Goal: Transaction & Acquisition: Purchase product/service

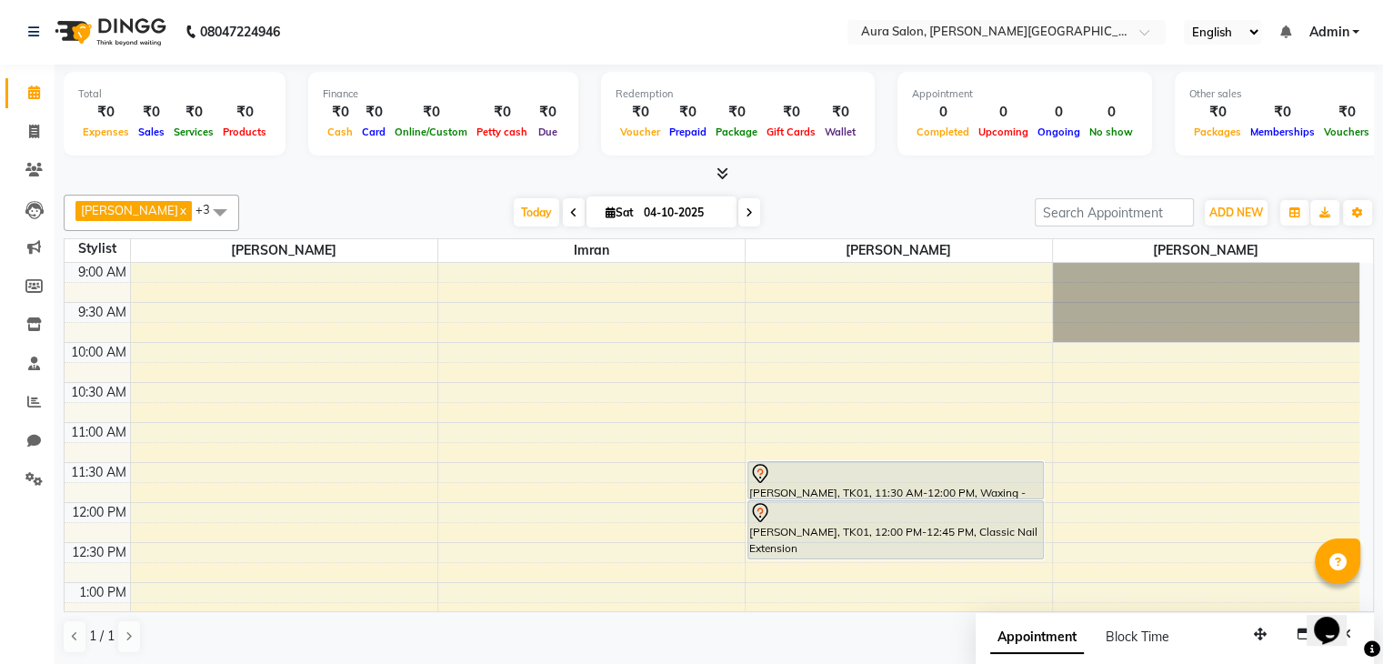
scroll to position [255, 0]
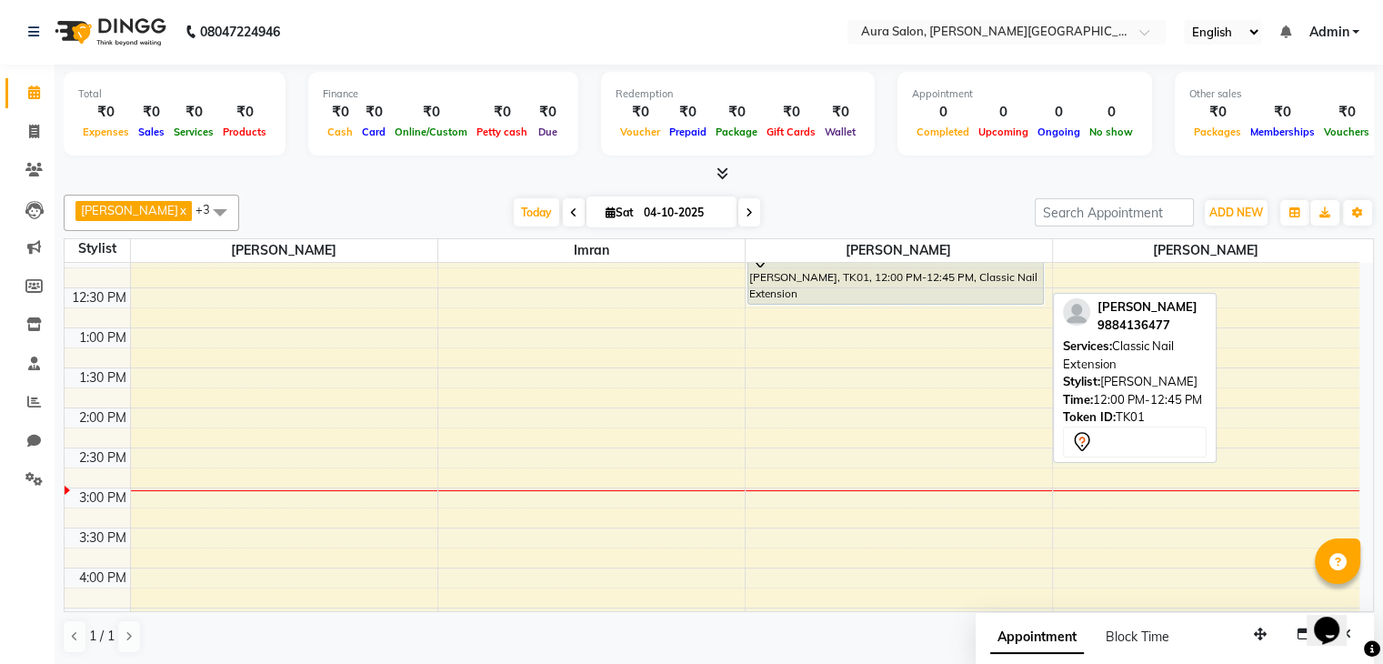
click at [814, 274] on div "[PERSON_NAME], TK01, 12:00 PM-12:45 PM, Classic Nail Extension" at bounding box center [895, 274] width 295 height 57
select select "7"
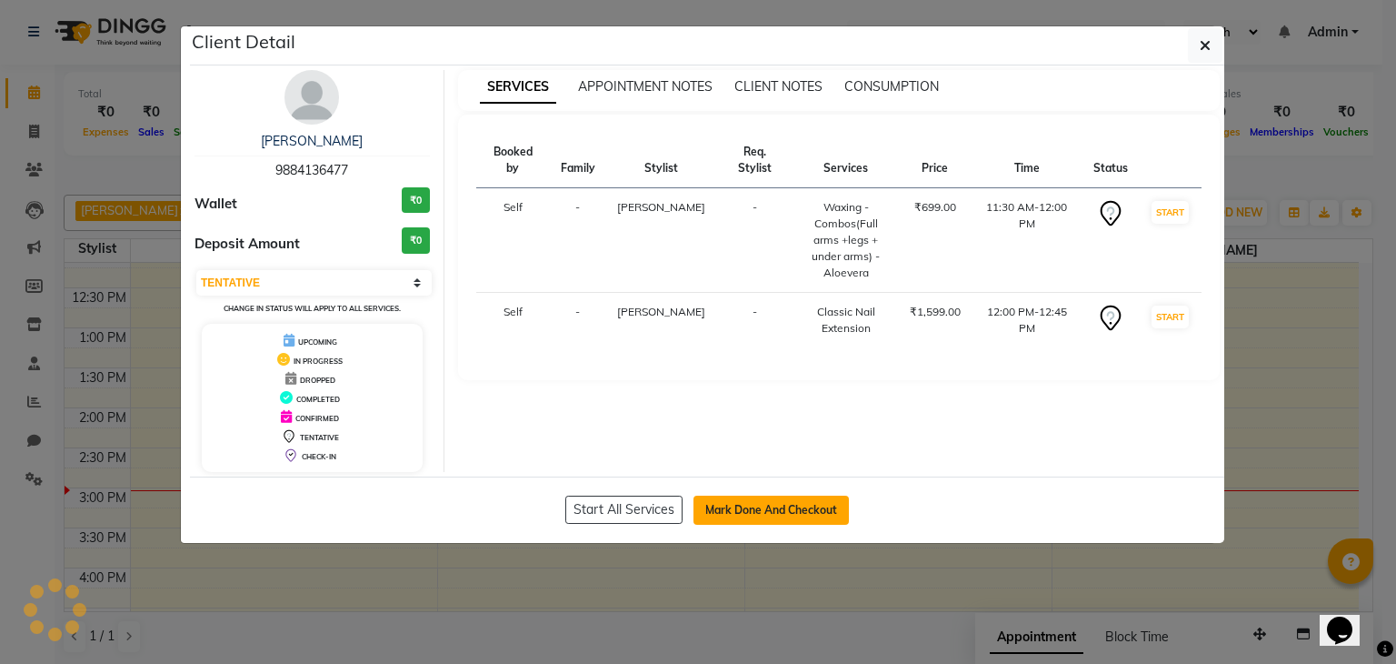
click at [724, 513] on button "Mark Done And Checkout" at bounding box center [771, 509] width 155 height 29
select select "7430"
select select "service"
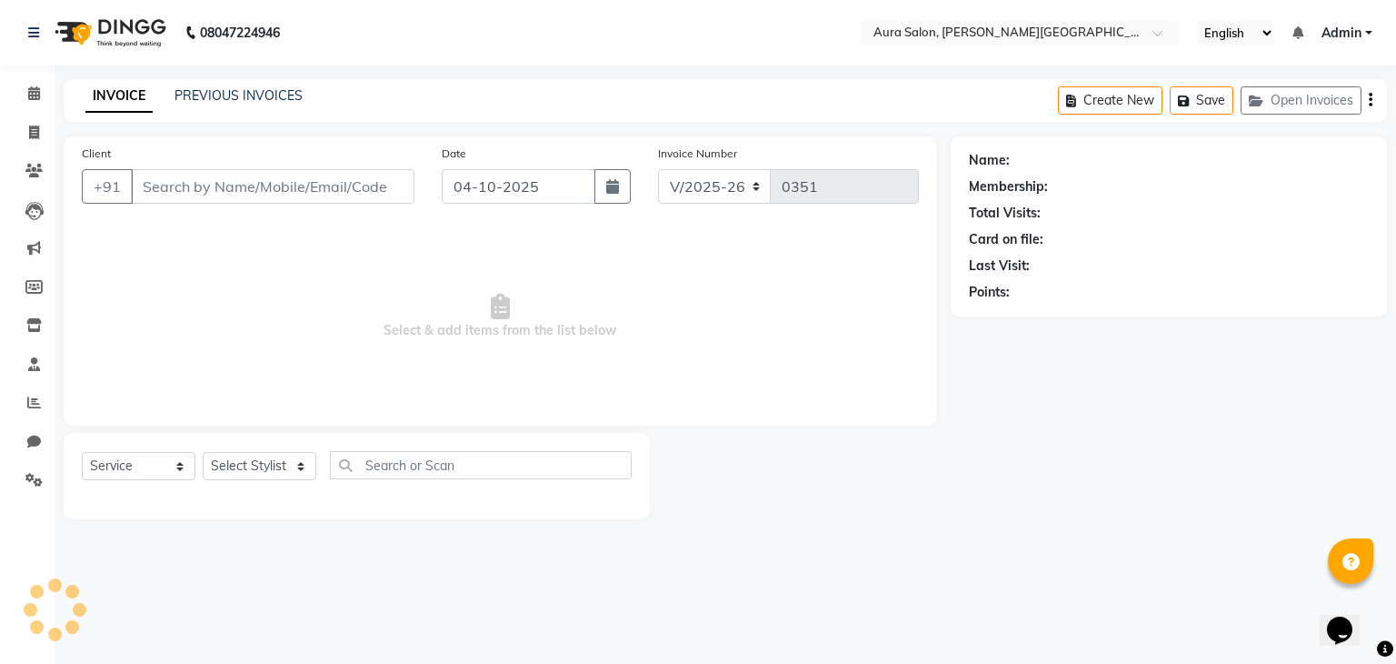
type input "9884136477"
select select "66363"
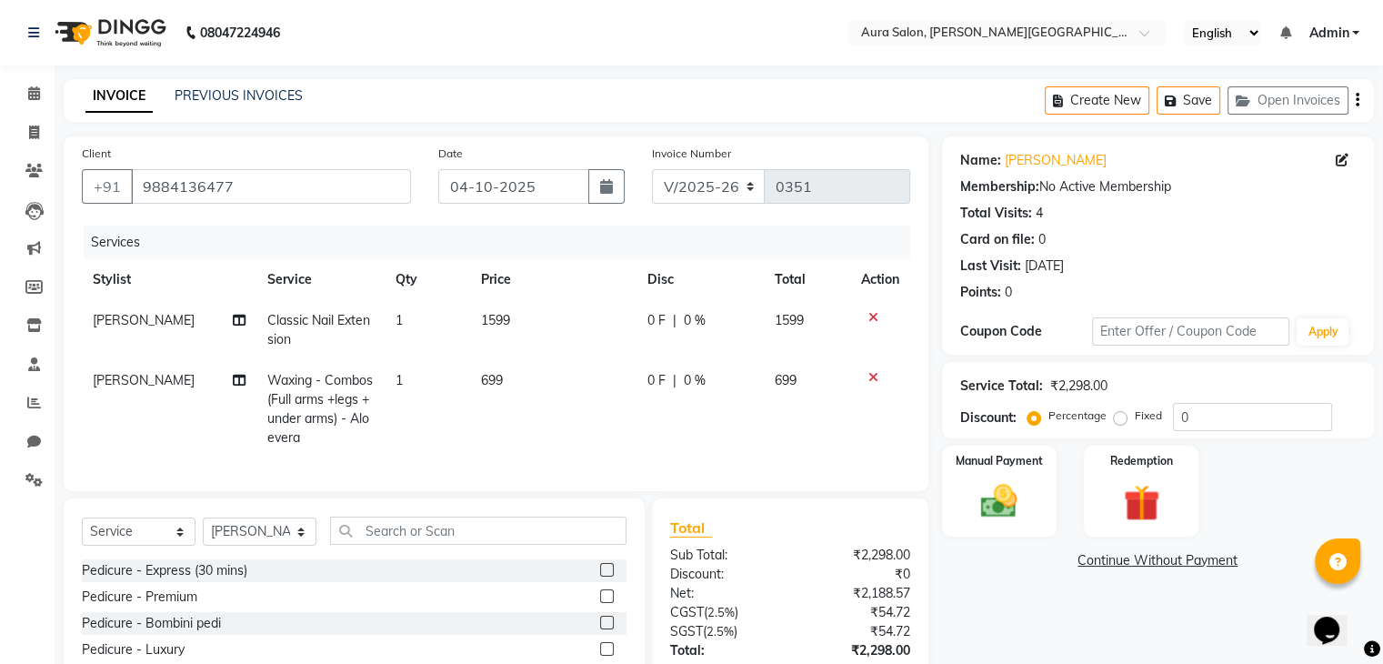
click at [482, 380] on span "699" at bounding box center [492, 380] width 22 height 16
select select "66363"
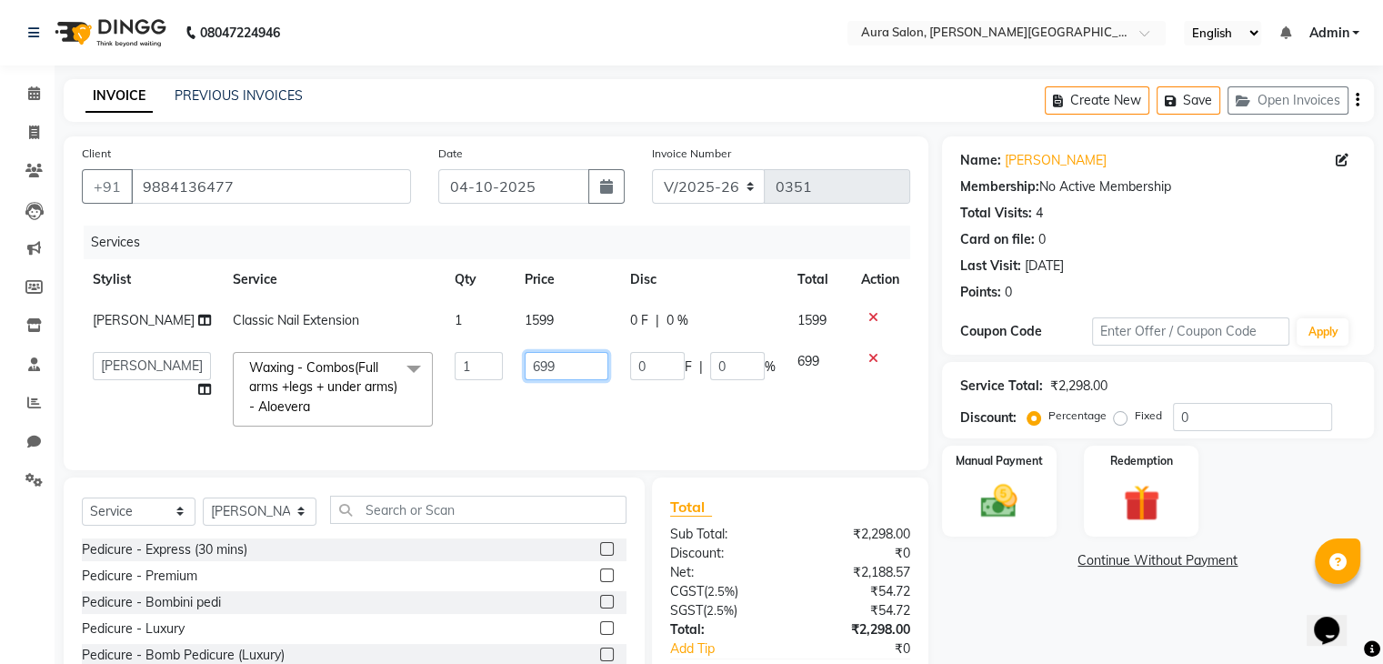
click at [524, 365] on input "699" at bounding box center [566, 366] width 84 height 28
type input "799"
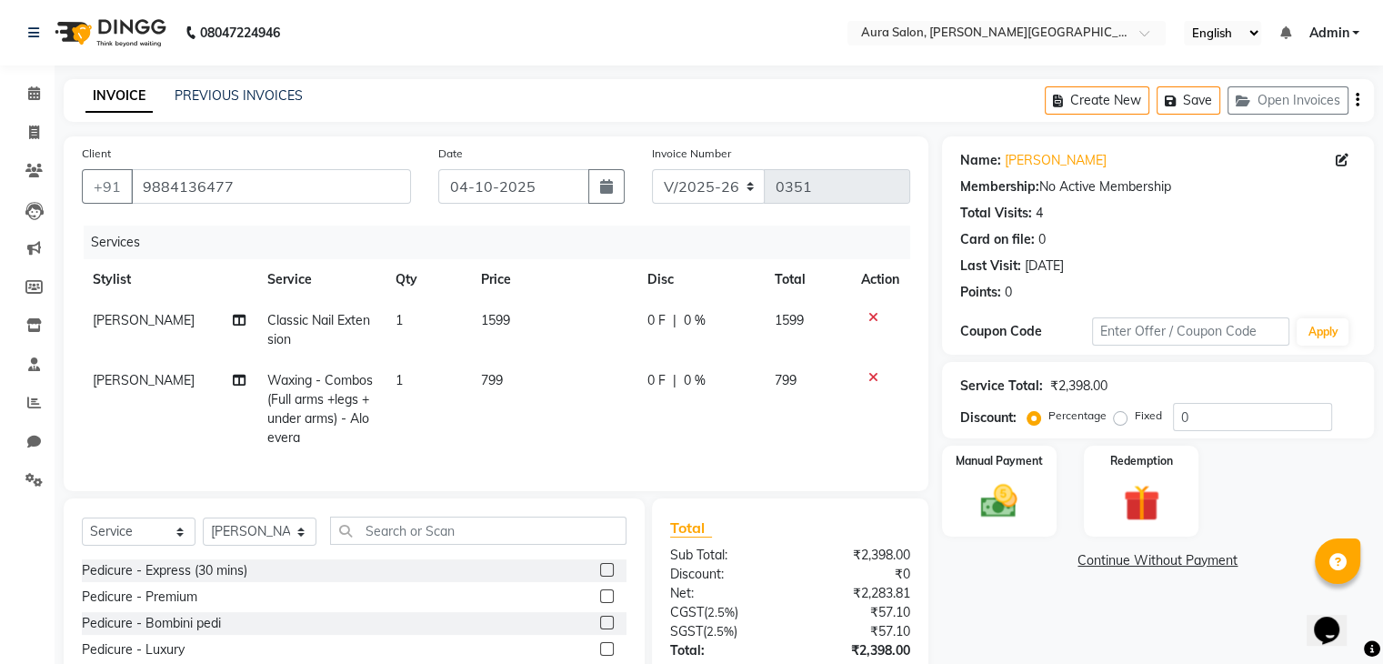
click at [865, 317] on div at bounding box center [880, 317] width 38 height 13
click at [869, 318] on icon at bounding box center [873, 317] width 10 height 13
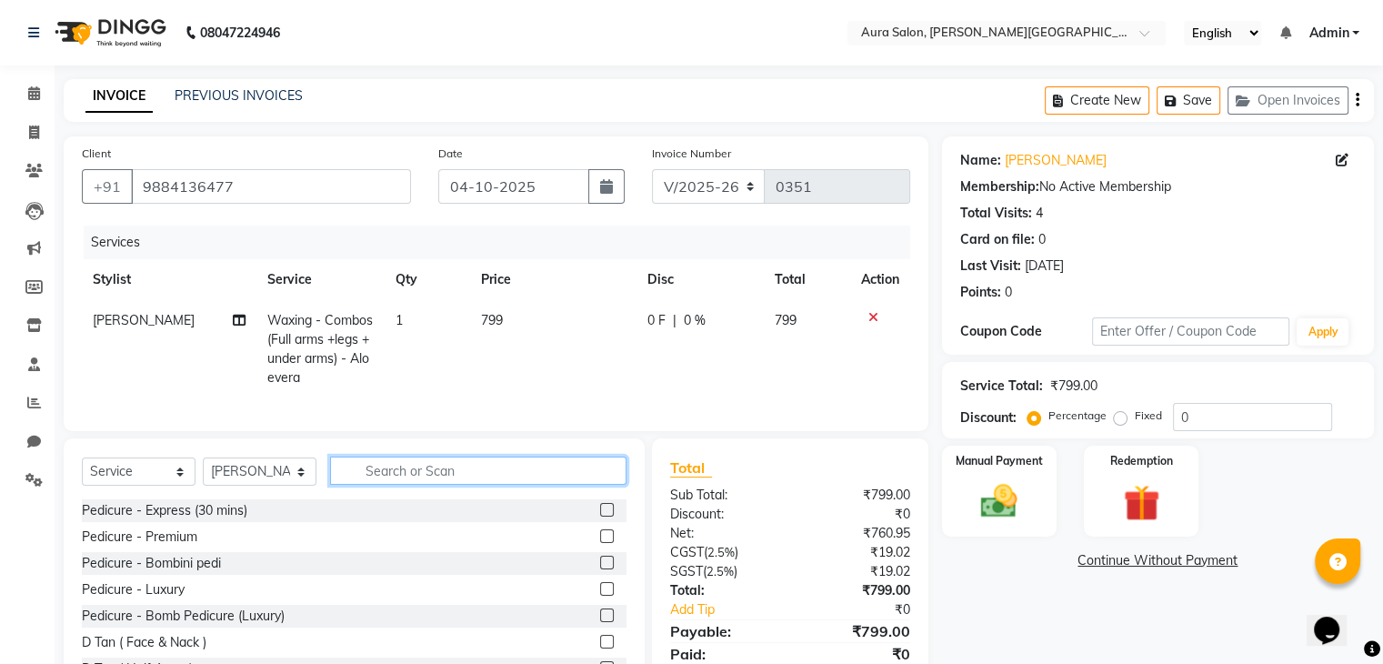
click at [560, 479] on input "text" at bounding box center [478, 470] width 296 height 28
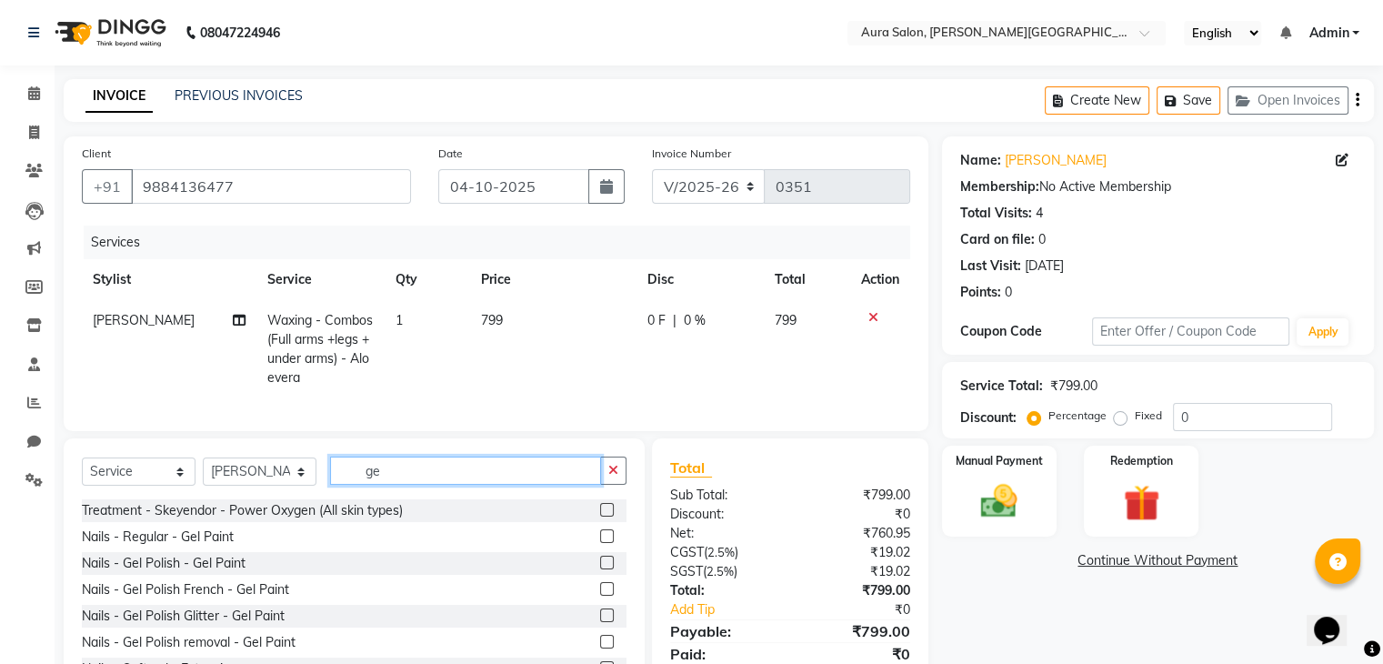
type input "ge"
click at [600, 595] on label at bounding box center [607, 589] width 14 height 14
click at [600, 595] on input "checkbox" at bounding box center [606, 590] width 12 height 12
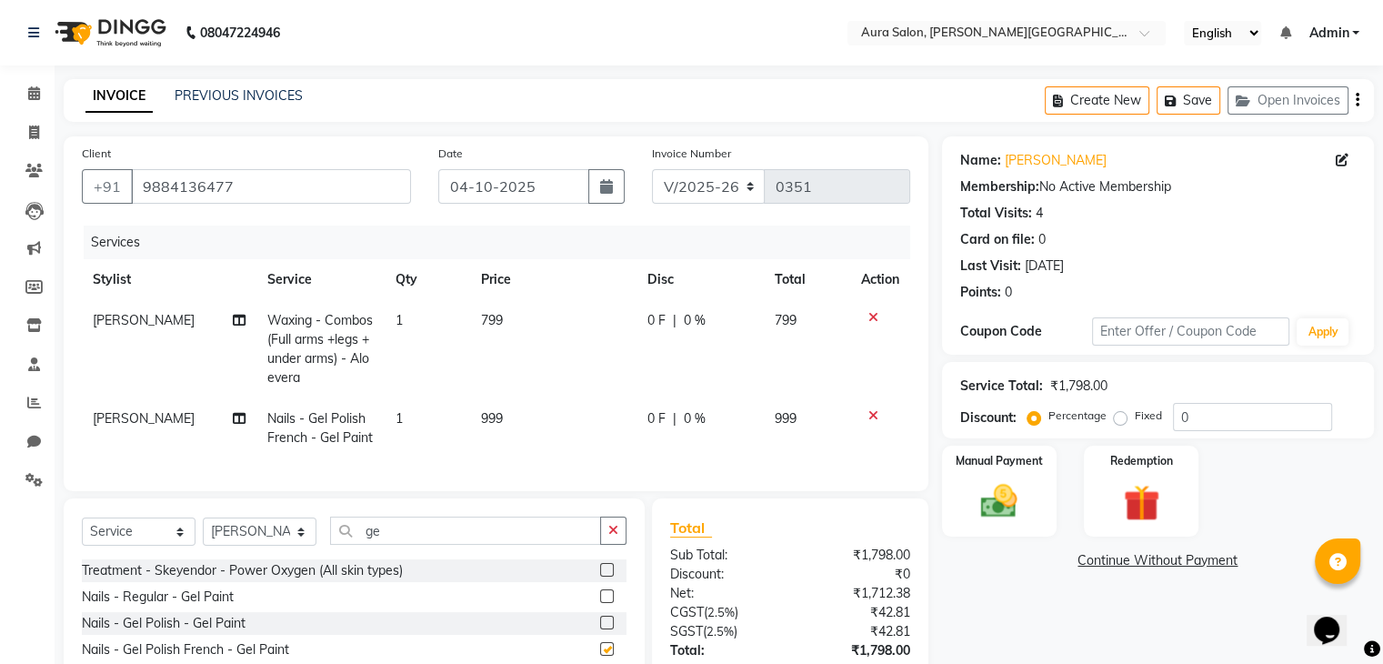
checkbox input "false"
click at [105, 423] on span "[PERSON_NAME]" at bounding box center [144, 418] width 102 height 16
select select "66363"
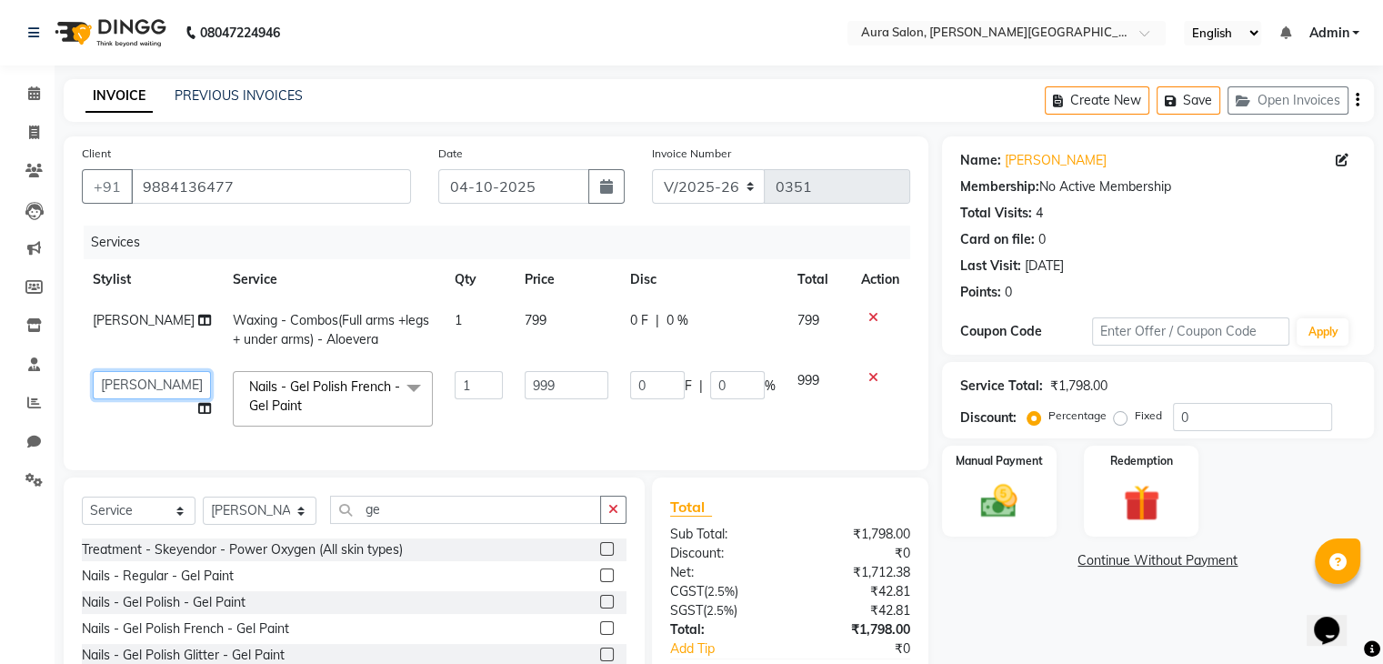
click at [131, 386] on select "Boi [PERSON_NAME] [PERSON_NAME] [PERSON_NAME] [PERSON_NAME]" at bounding box center [152, 385] width 118 height 28
select select "66359"
click at [255, 88] on link "PREVIOUS INVOICES" at bounding box center [239, 95] width 128 height 16
click at [984, 502] on img at bounding box center [998, 502] width 61 height 44
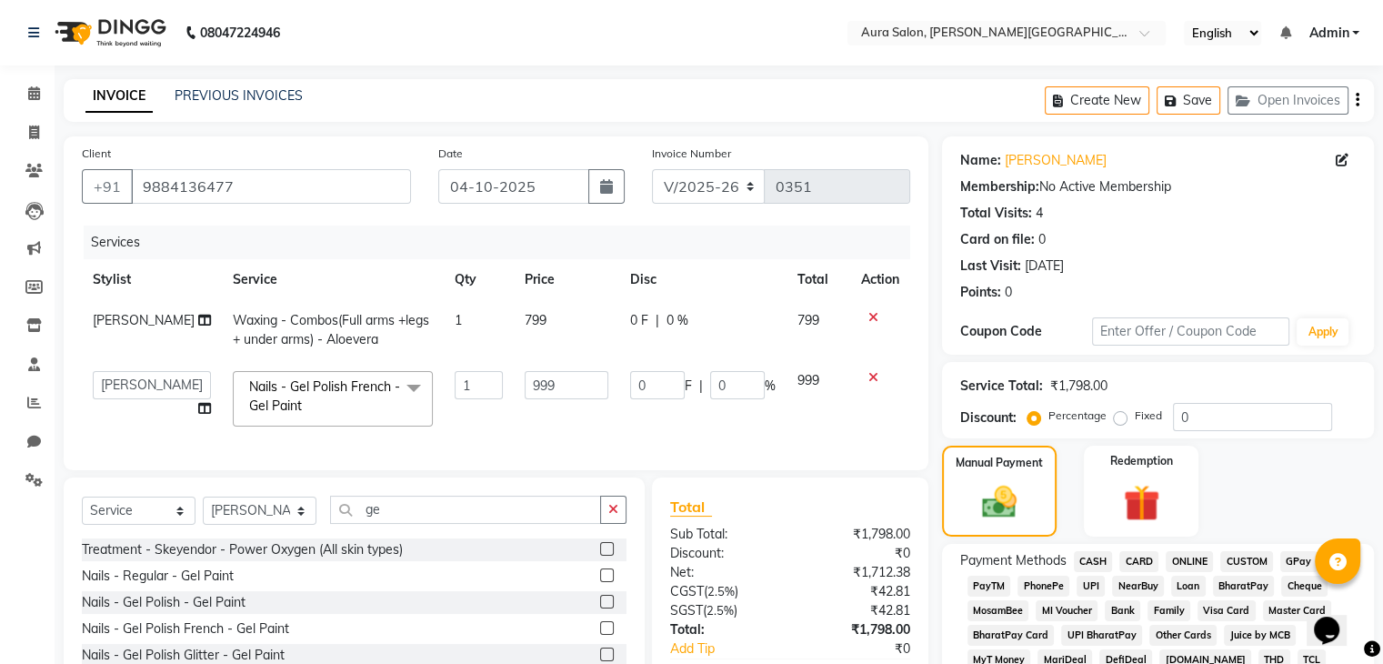
click at [1085, 561] on span "CASH" at bounding box center [1093, 561] width 39 height 21
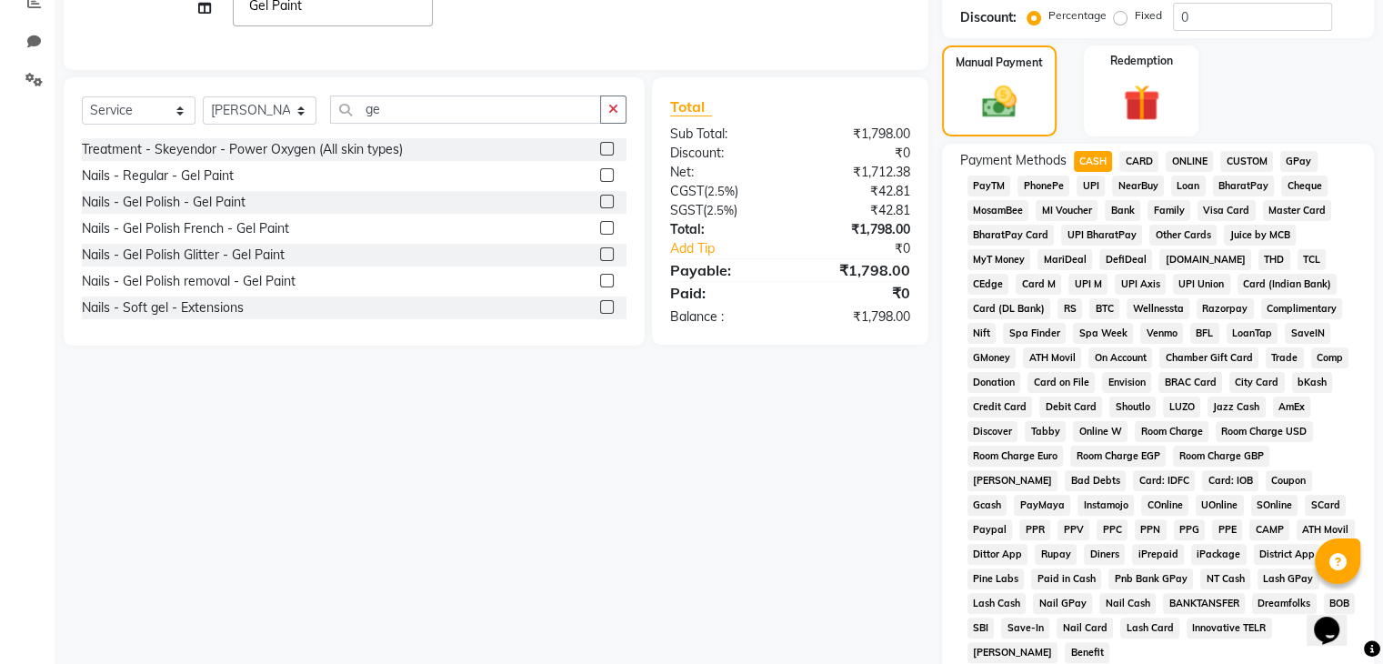
scroll to position [509, 0]
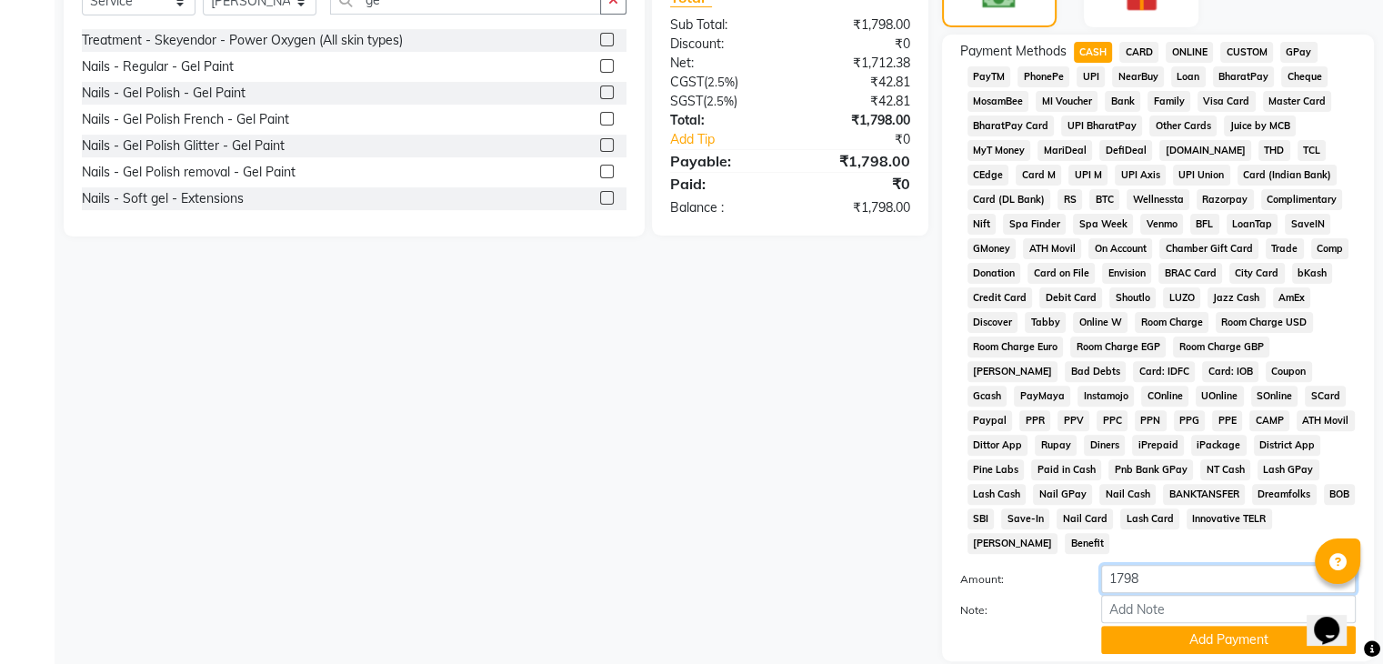
click at [1251, 568] on input "1798" at bounding box center [1228, 578] width 255 height 28
type input "1500"
click at [1285, 627] on button "Add Payment" at bounding box center [1228, 639] width 255 height 28
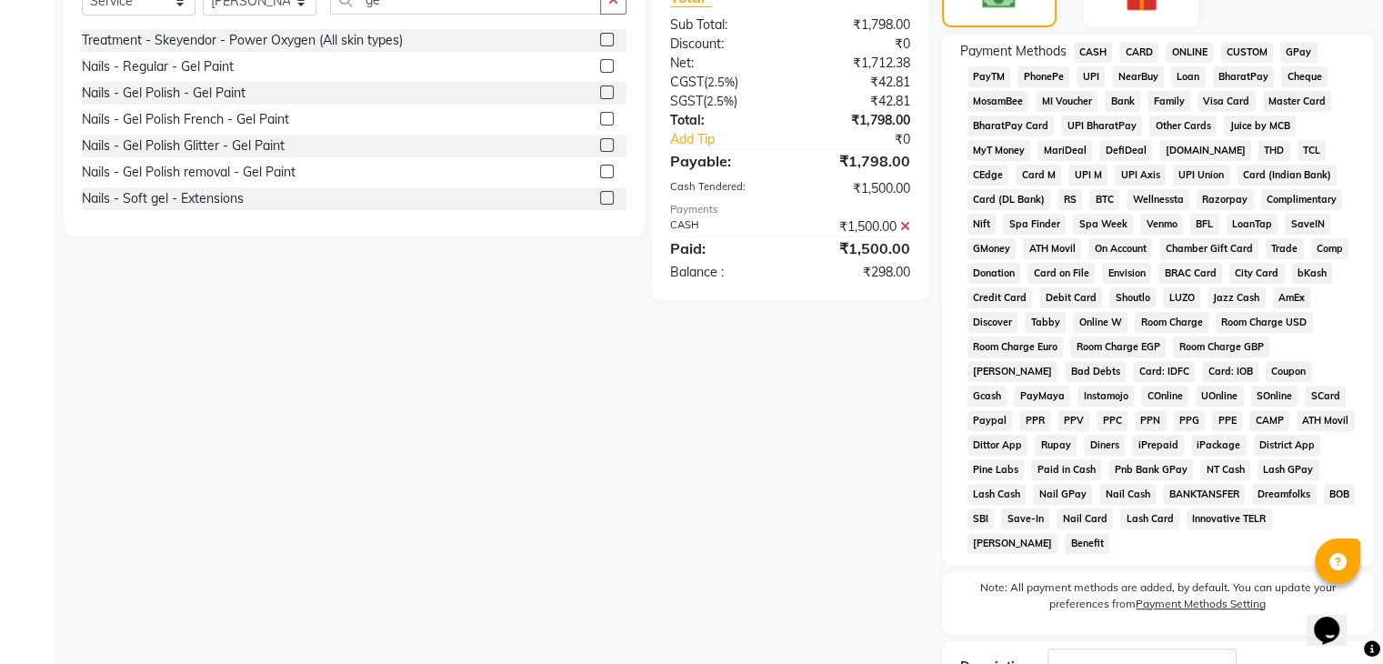
click at [1050, 74] on span "PhonePe" at bounding box center [1043, 76] width 52 height 21
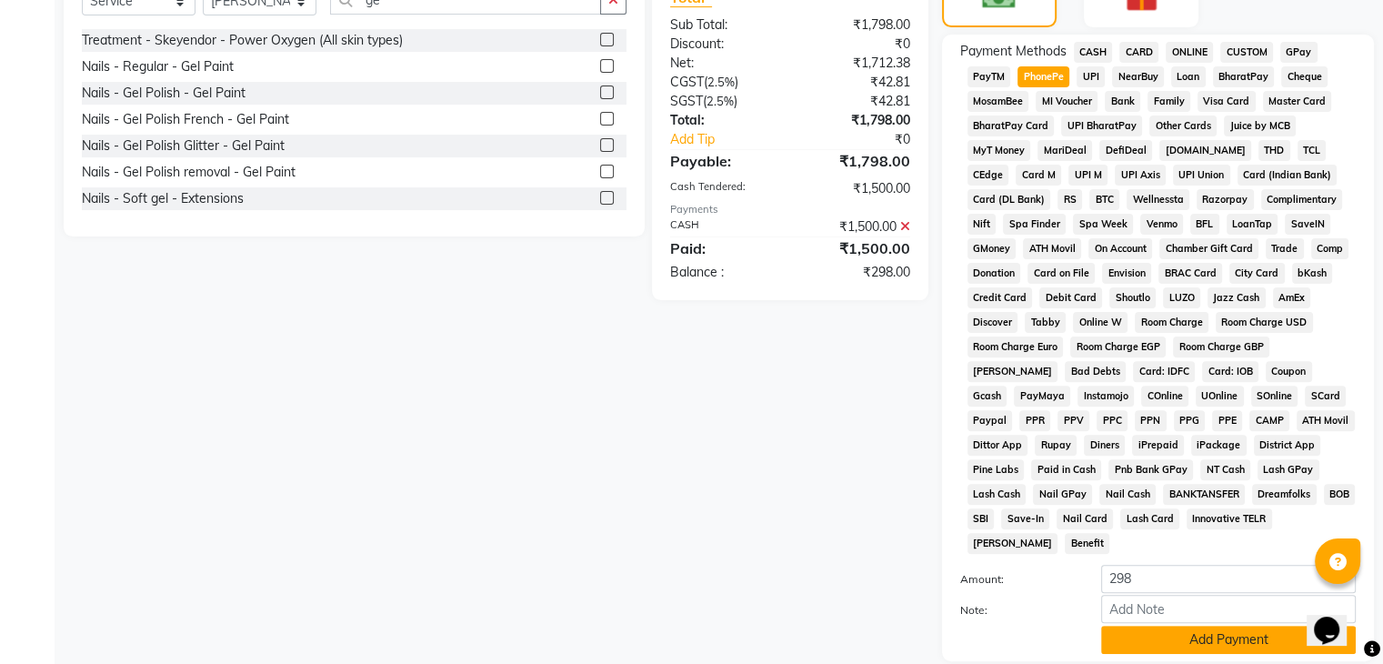
click at [1166, 634] on button "Add Payment" at bounding box center [1228, 639] width 255 height 28
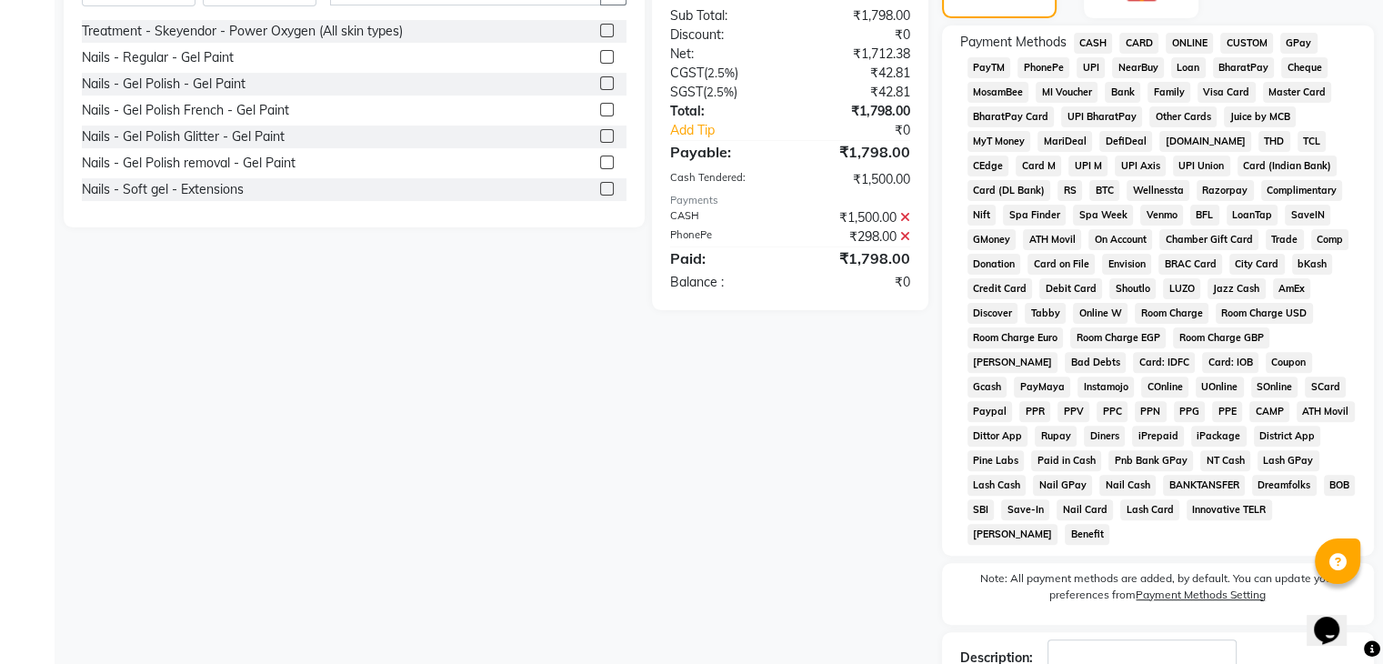
scroll to position [635, 0]
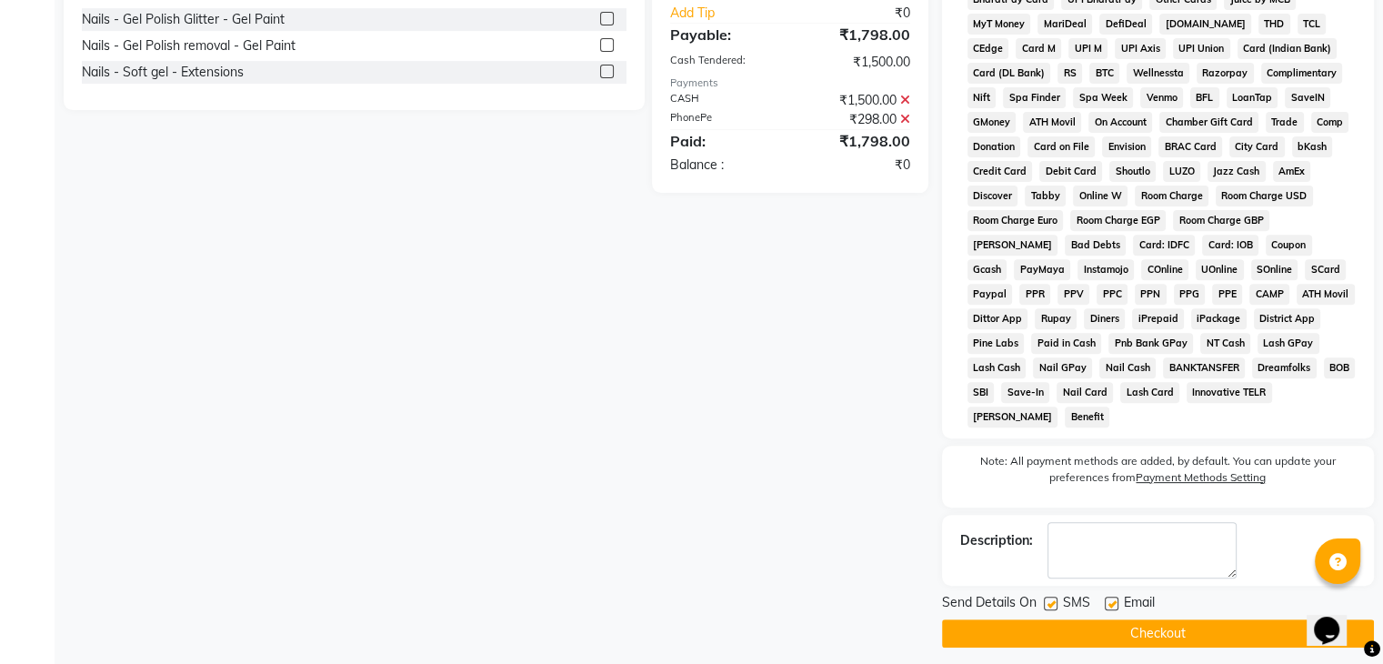
click at [1203, 630] on button "Checkout" at bounding box center [1158, 633] width 432 height 28
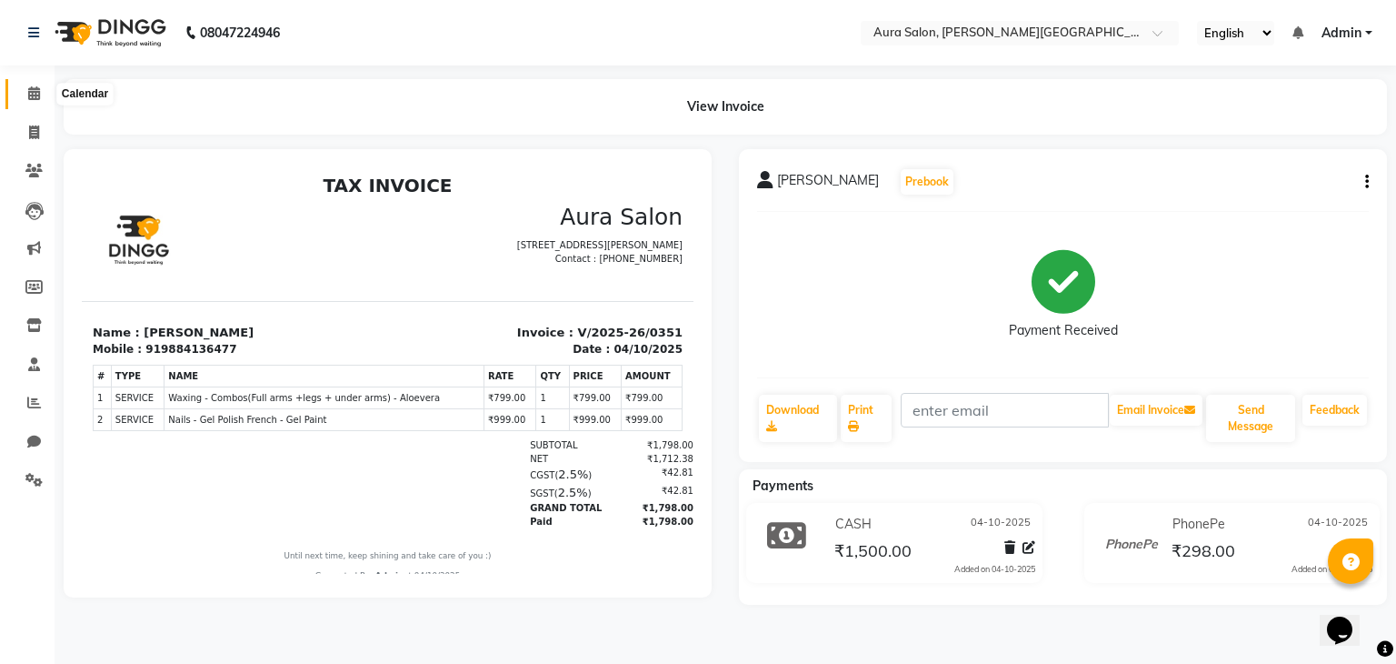
click at [35, 103] on span at bounding box center [34, 94] width 32 height 21
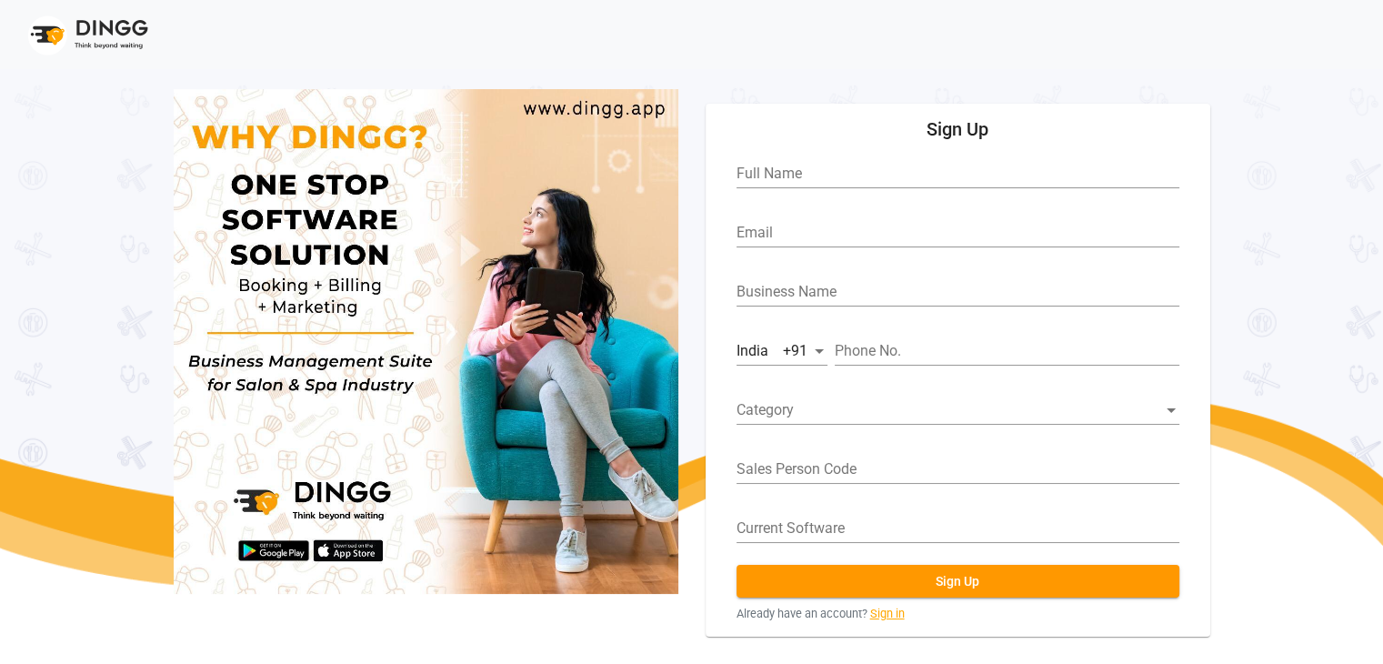
click at [884, 607] on link "Sign in" at bounding box center [887, 612] width 35 height 17
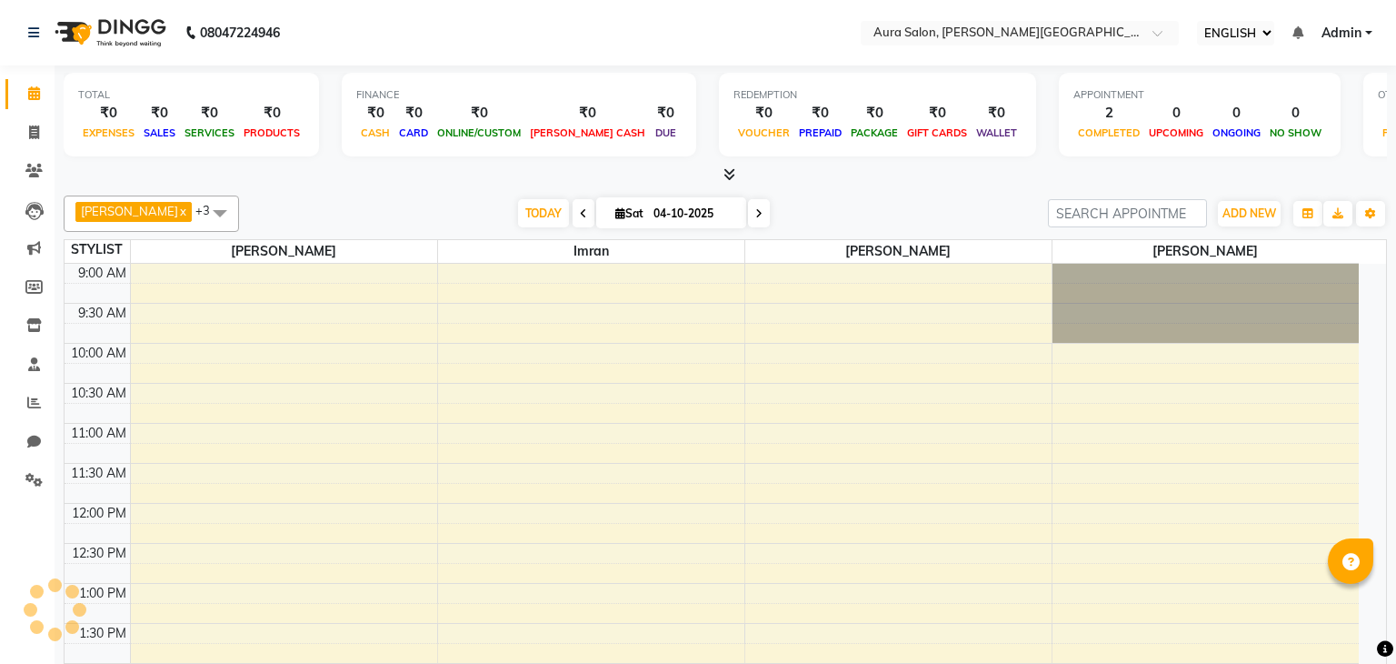
select select "ec"
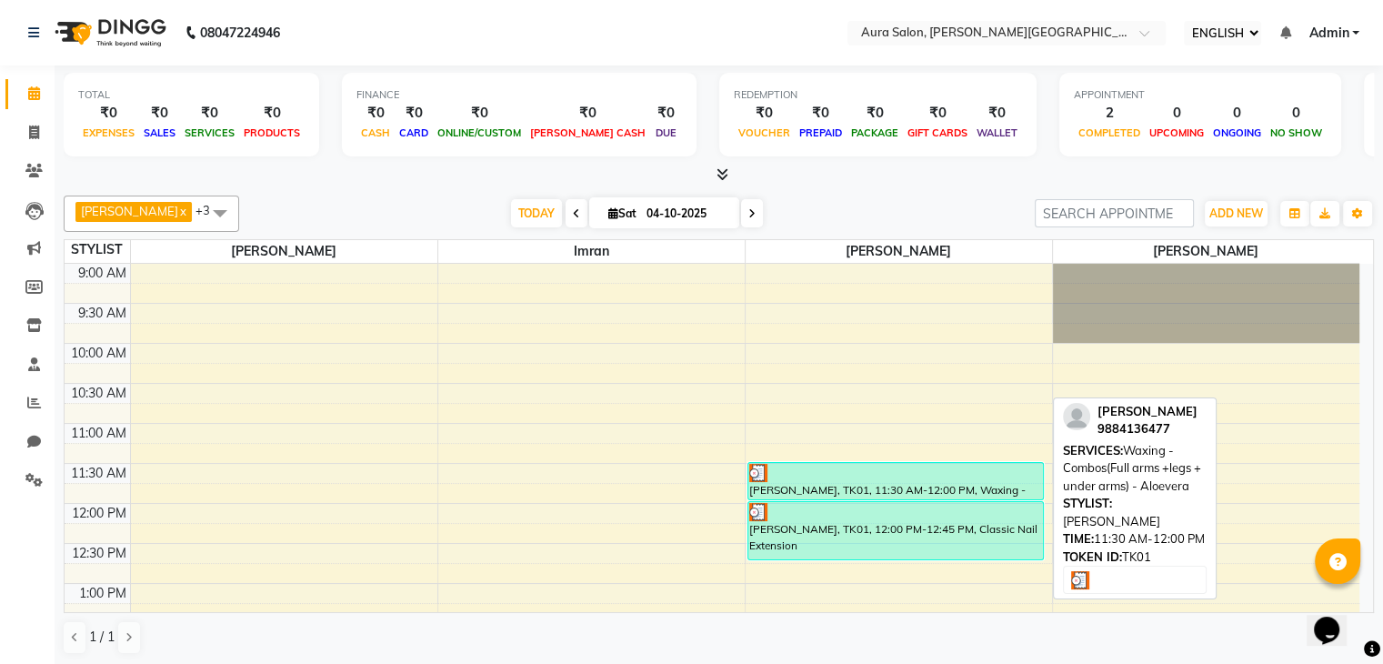
click at [981, 494] on div "[PERSON_NAME], TK01, 11:30 AM-12:00 PM, Waxing - Combos(Full arms +legs + under…" at bounding box center [895, 481] width 295 height 36
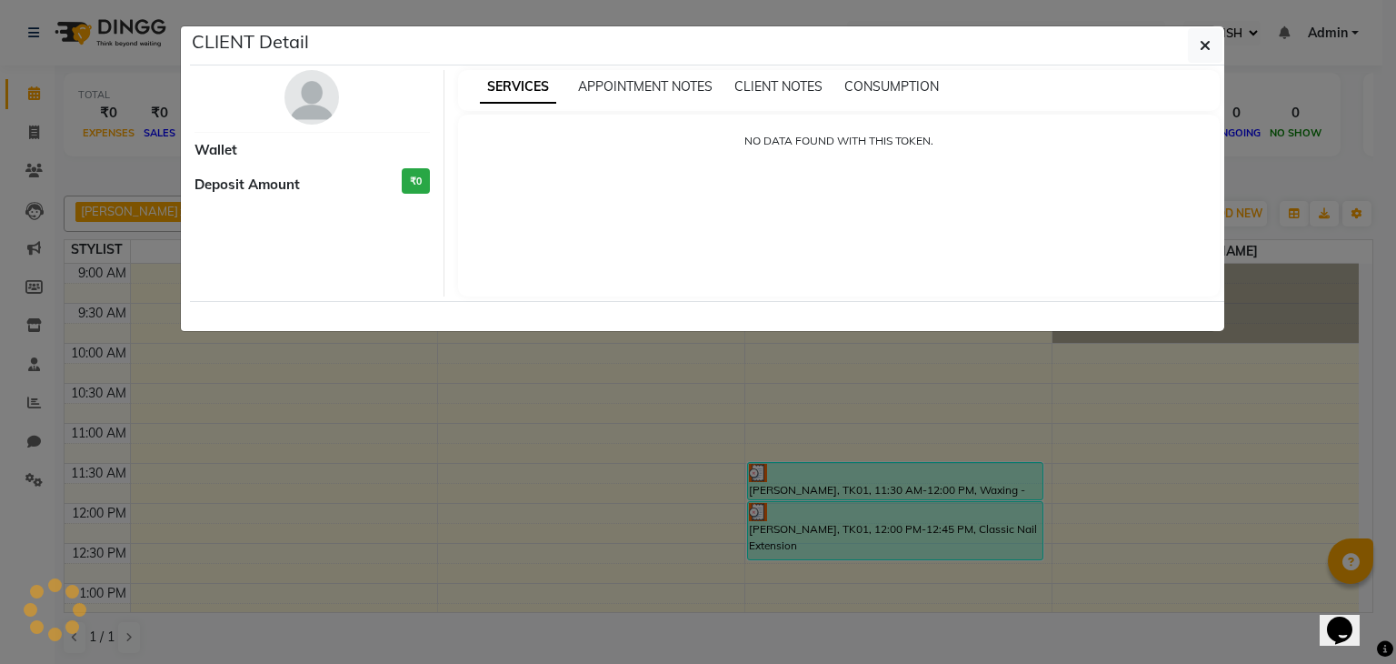
select select "3"
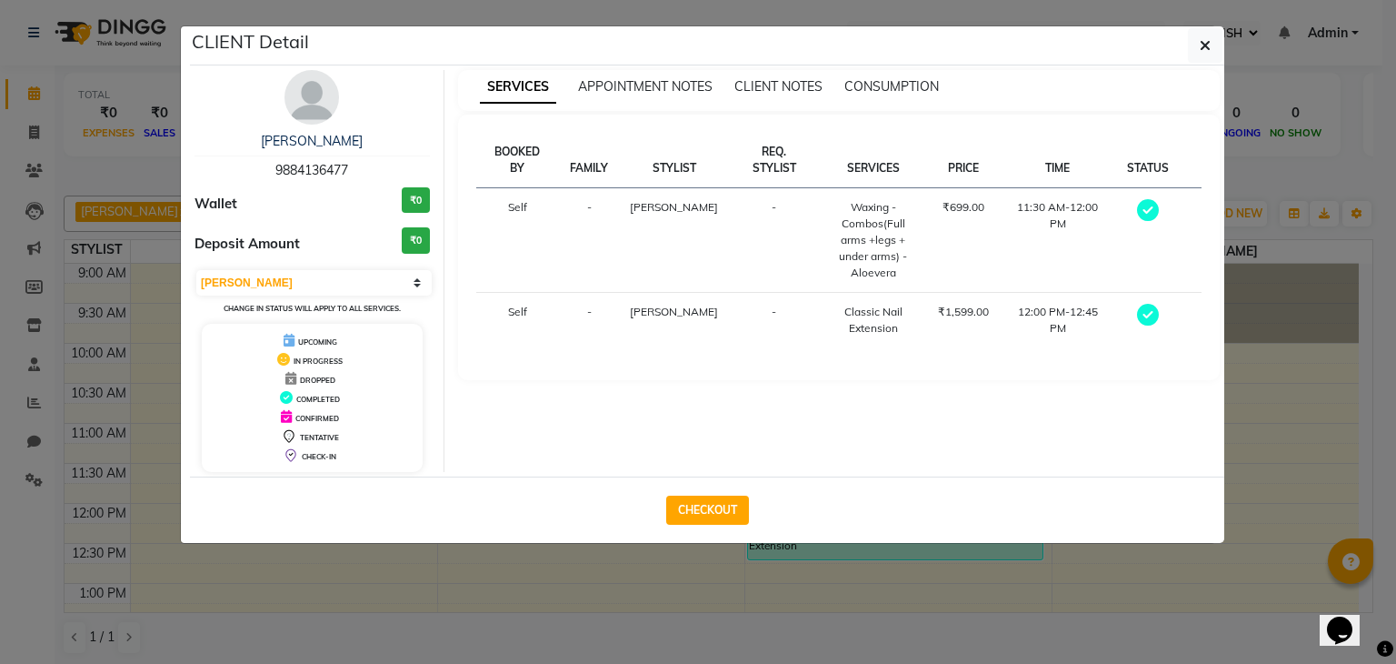
click at [275, 168] on span "9884136477" at bounding box center [311, 170] width 73 height 16
click at [275, 166] on span "9884136477" at bounding box center [311, 170] width 73 height 16
copy span "9884136477"
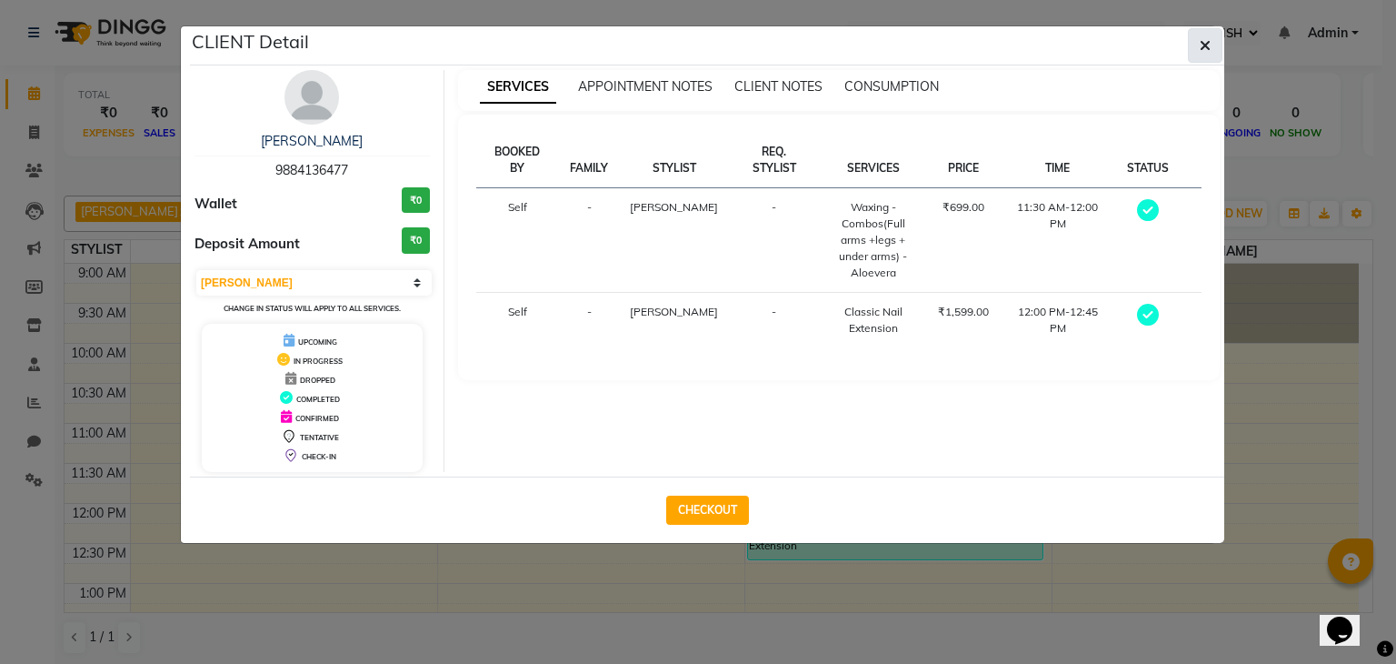
click at [1210, 44] on icon "button" at bounding box center [1205, 45] width 11 height 15
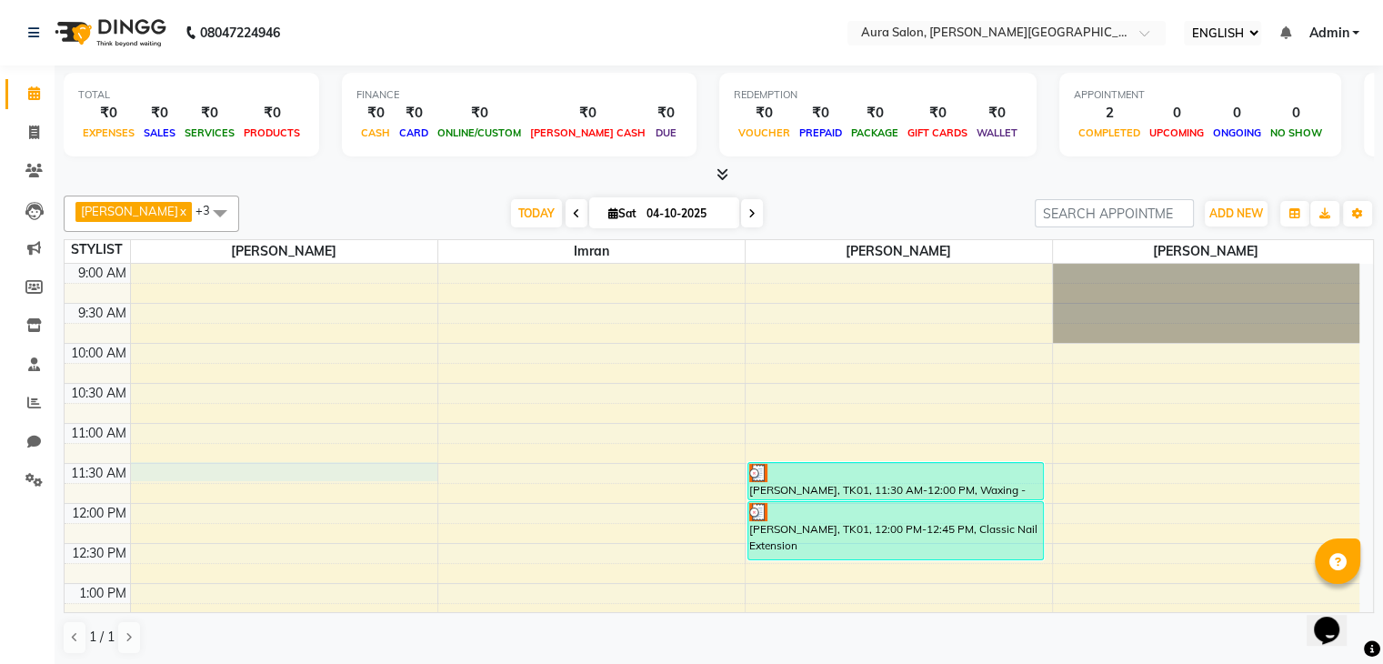
click at [282, 473] on div "9:00 AM 9:30 AM 10:00 AM 10:30 AM 11:00 AM 11:30 AM 12:00 PM 12:30 PM 1:00 PM 1…" at bounding box center [712, 663] width 1294 height 799
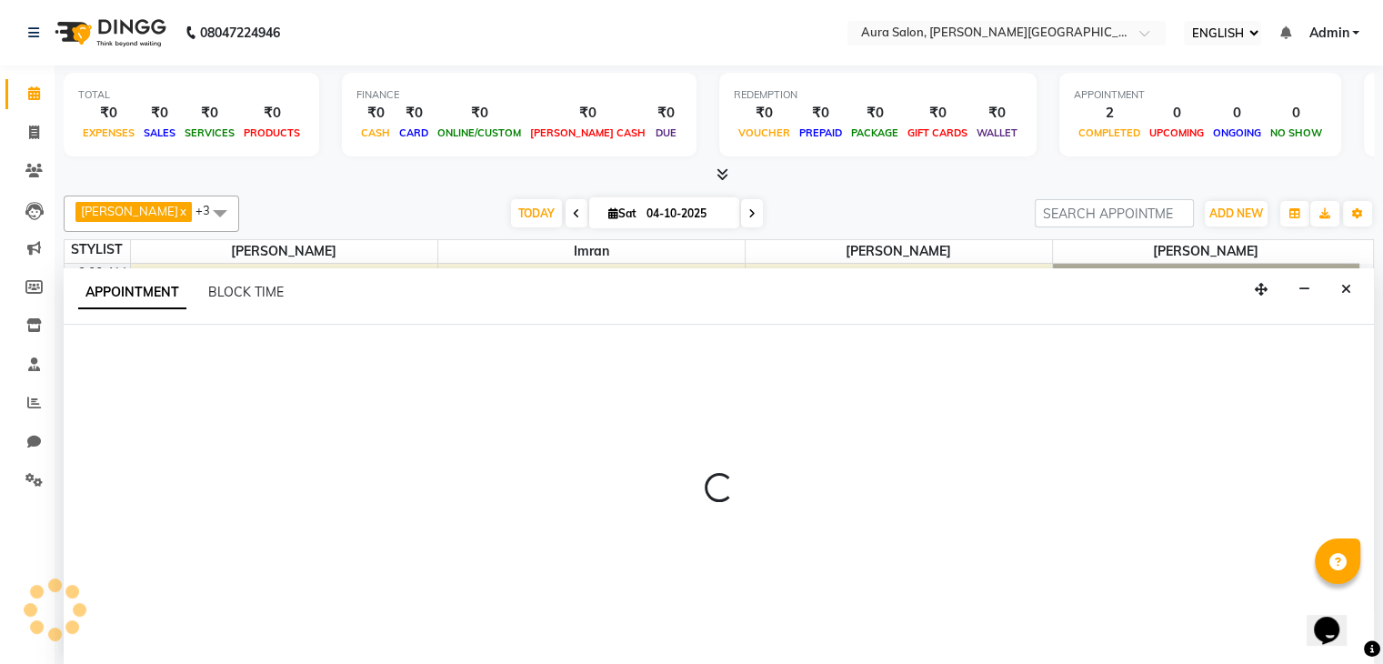
scroll to position [1, 0]
select select "66359"
select select "690"
select select "tentative"
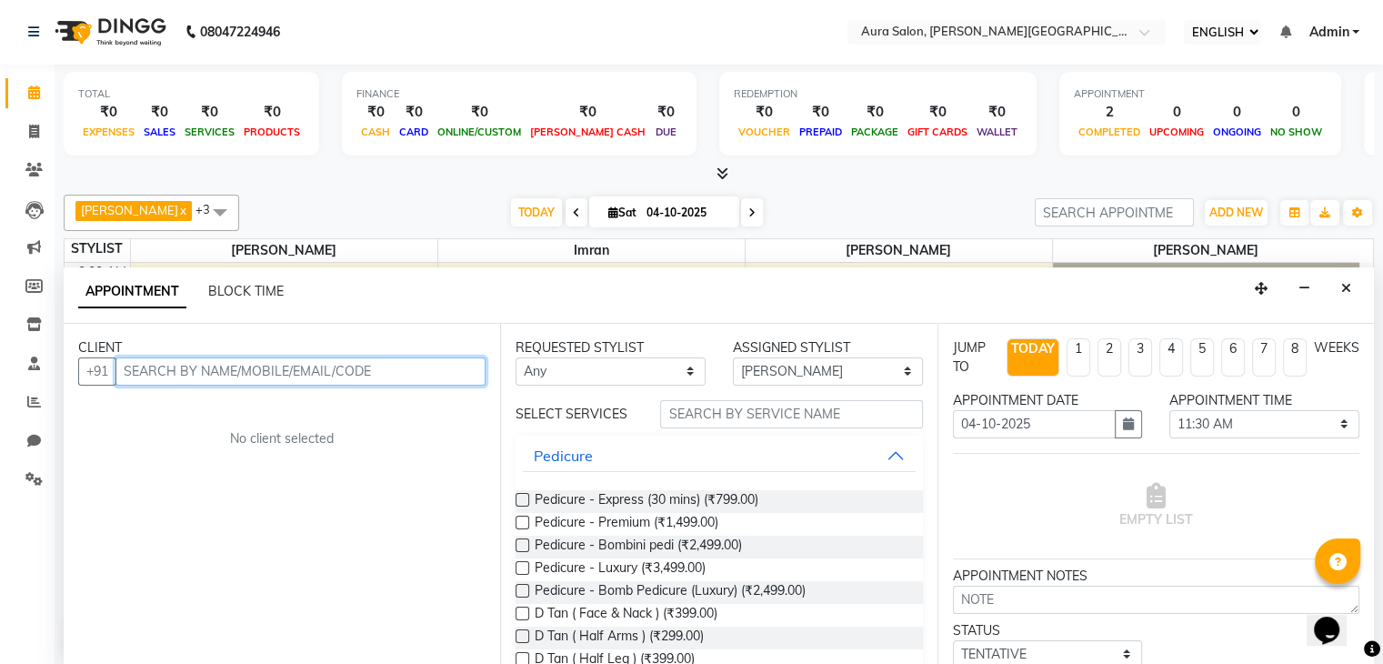
click at [235, 368] on input "text" at bounding box center [300, 371] width 370 height 28
paste input "9884136477"
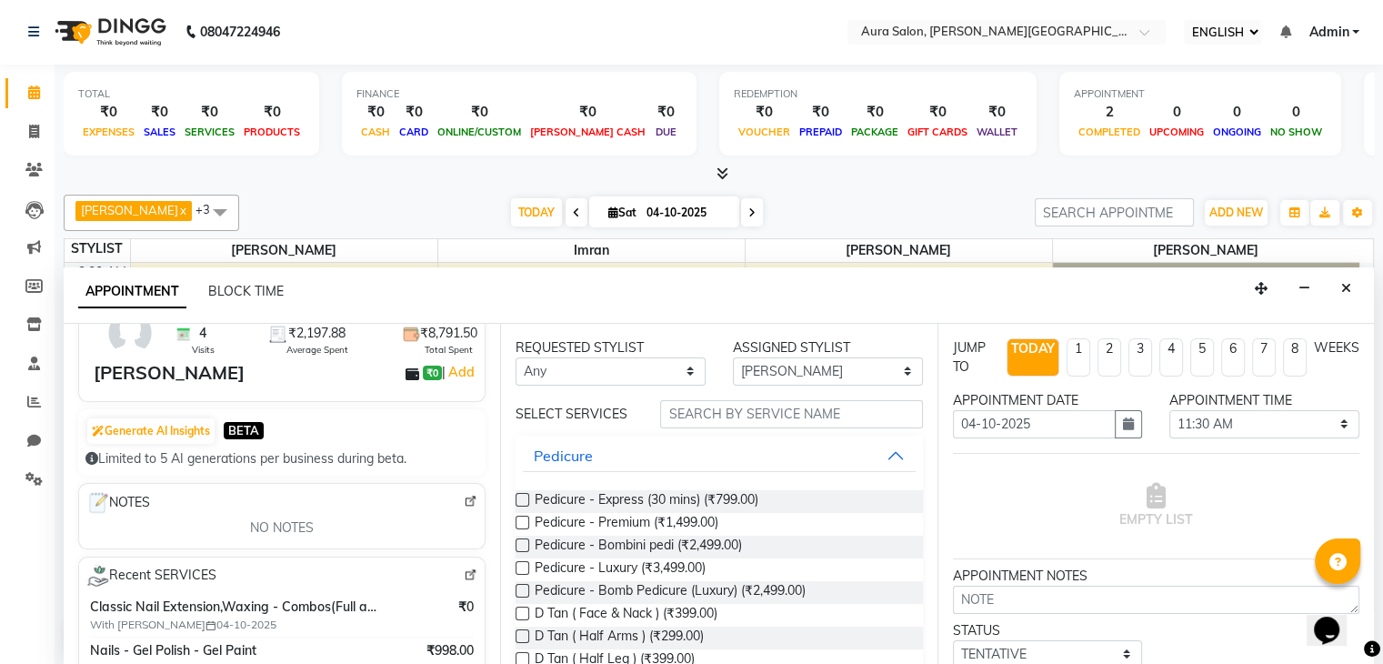
scroll to position [65, 0]
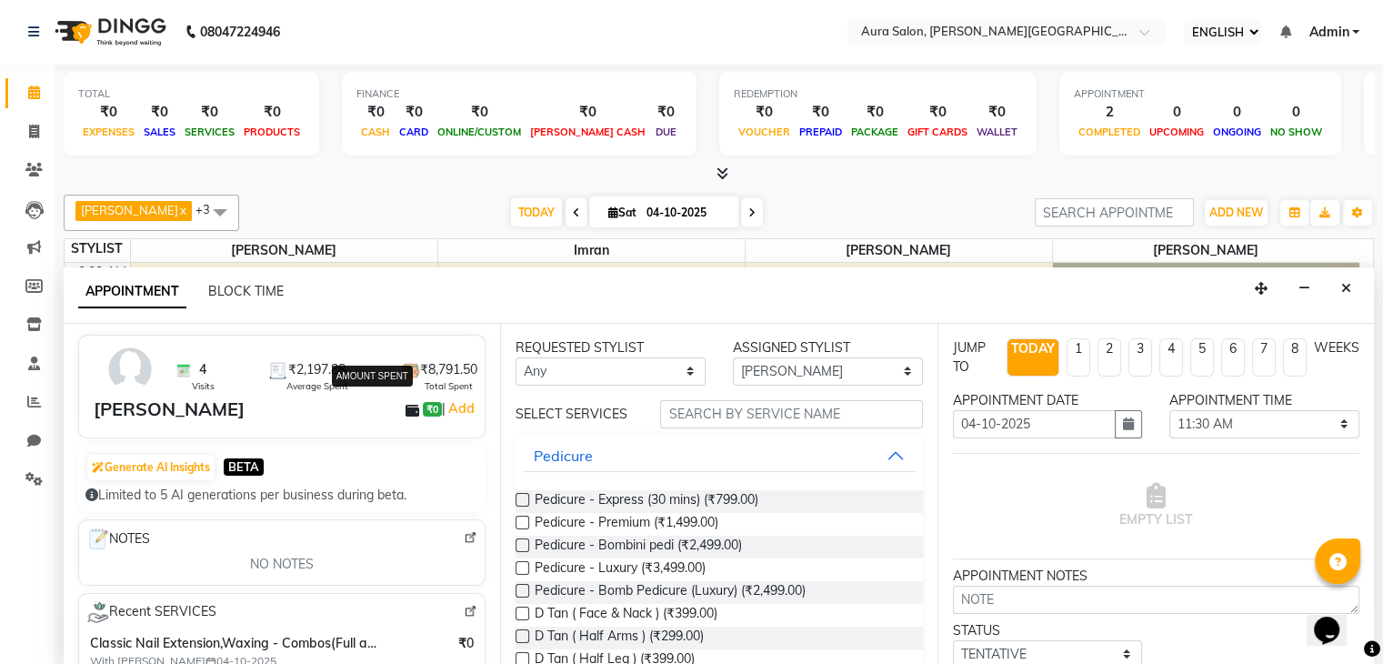
type input "9884136477"
click at [433, 365] on span "₹8,791.50" at bounding box center [448, 369] width 57 height 19
click at [308, 384] on span "Average Spent" at bounding box center [317, 386] width 62 height 14
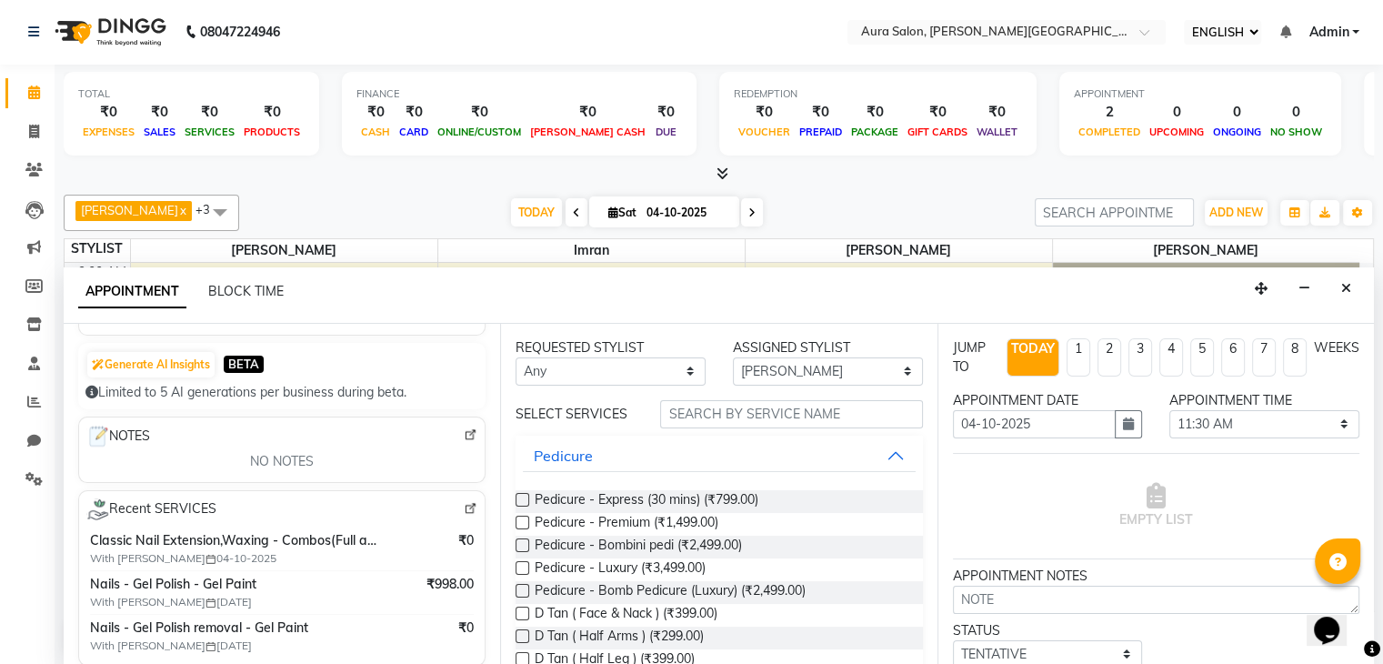
scroll to position [163, 0]
